Goal: Check status

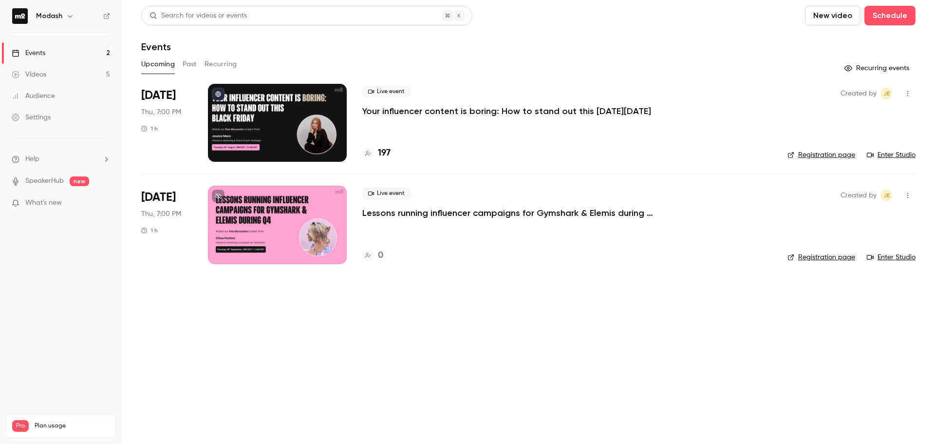
click at [421, 113] on p "Your influencer content is boring: How to stand out this [DATE][DATE]" at bounding box center [506, 111] width 289 height 12
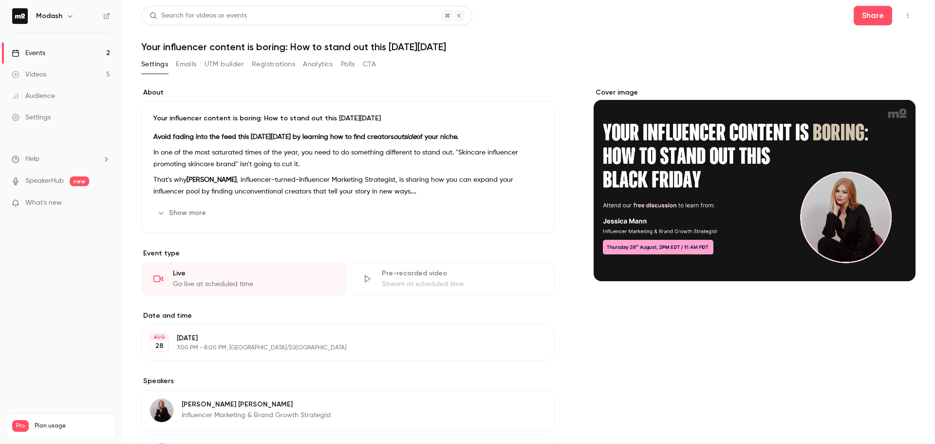
click at [278, 68] on button "Registrations" at bounding box center [273, 64] width 43 height 16
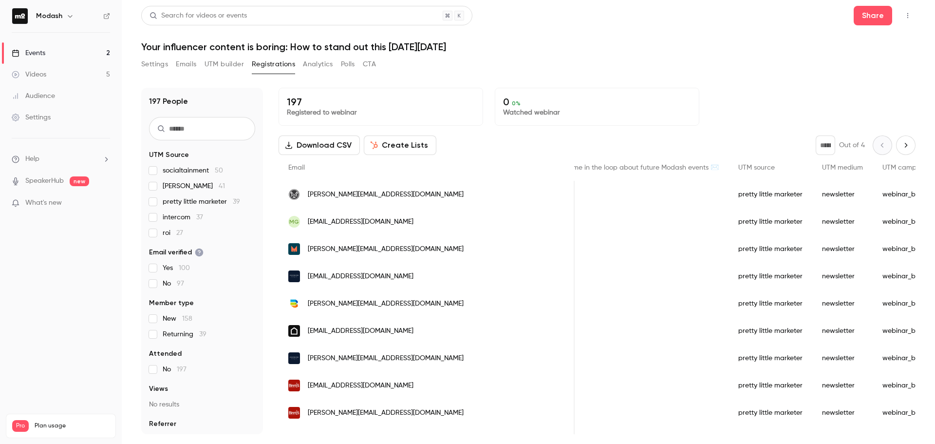
drag, startPoint x: 594, startPoint y: 192, endPoint x: 621, endPoint y: 193, distance: 27.8
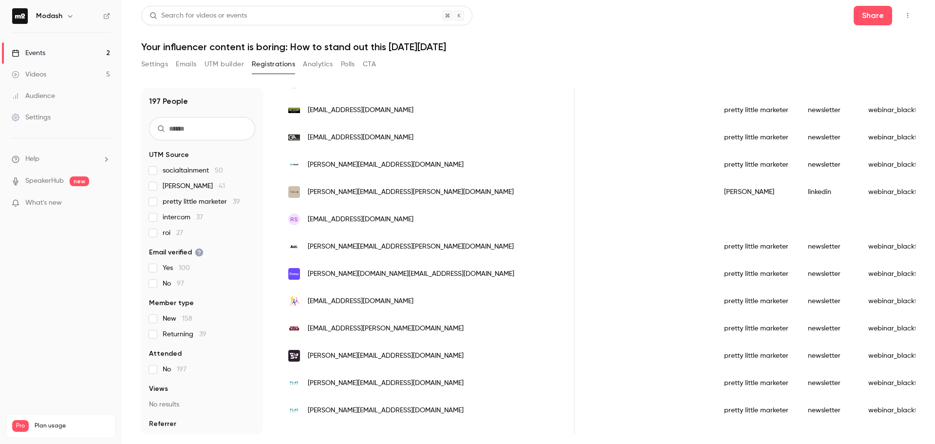
scroll to position [338, 0]
